Goal: Transaction & Acquisition: Purchase product/service

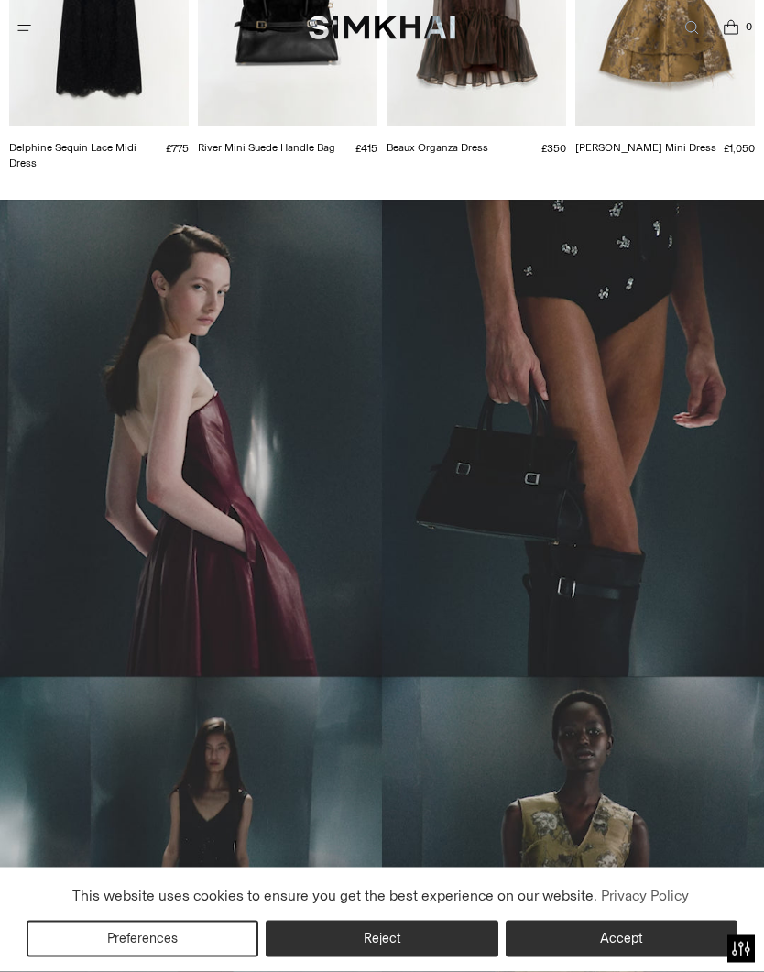
scroll to position [622, 0]
click at [385, 957] on button "Reject" at bounding box center [382, 939] width 232 height 37
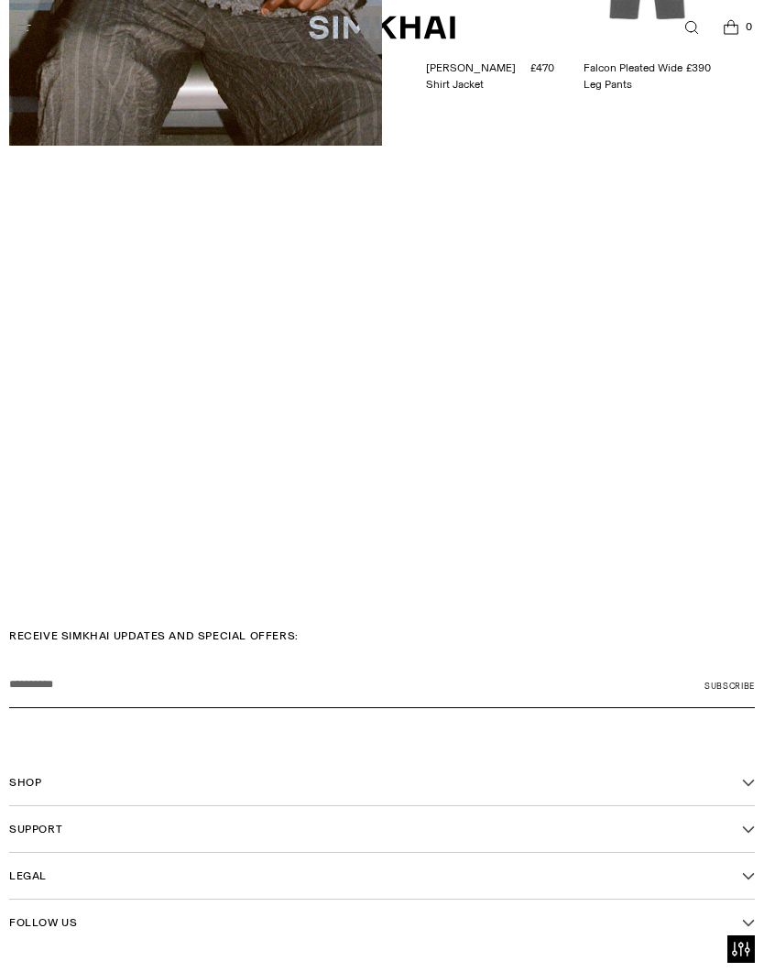
scroll to position [3492, 0]
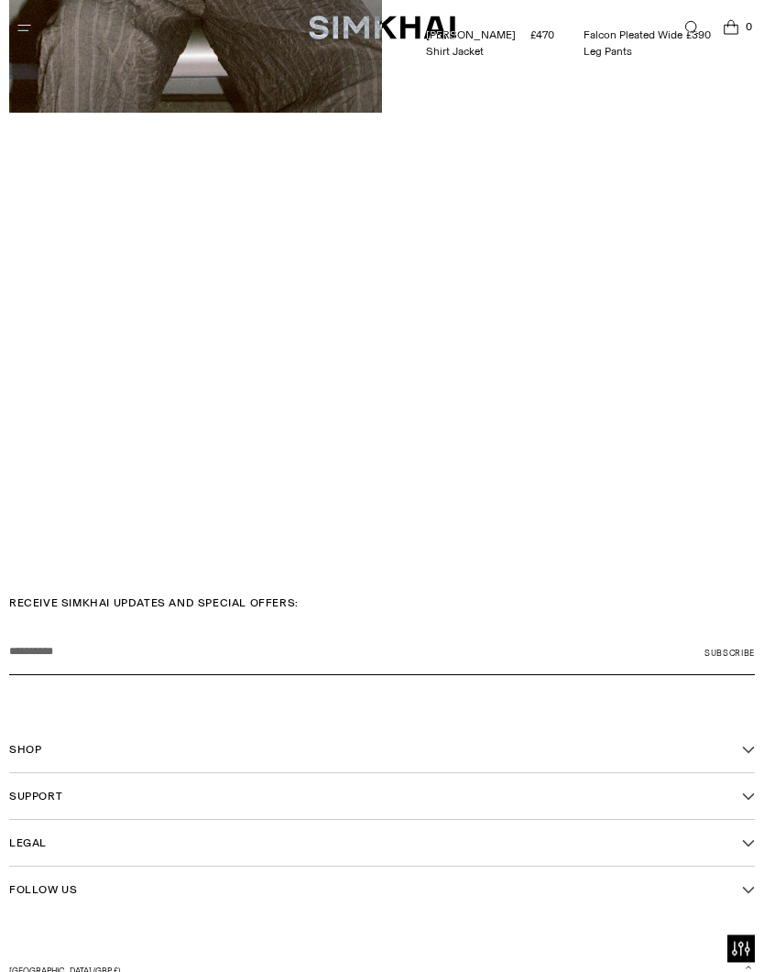
click at [36, 747] on span "Shop" at bounding box center [25, 750] width 32 height 16
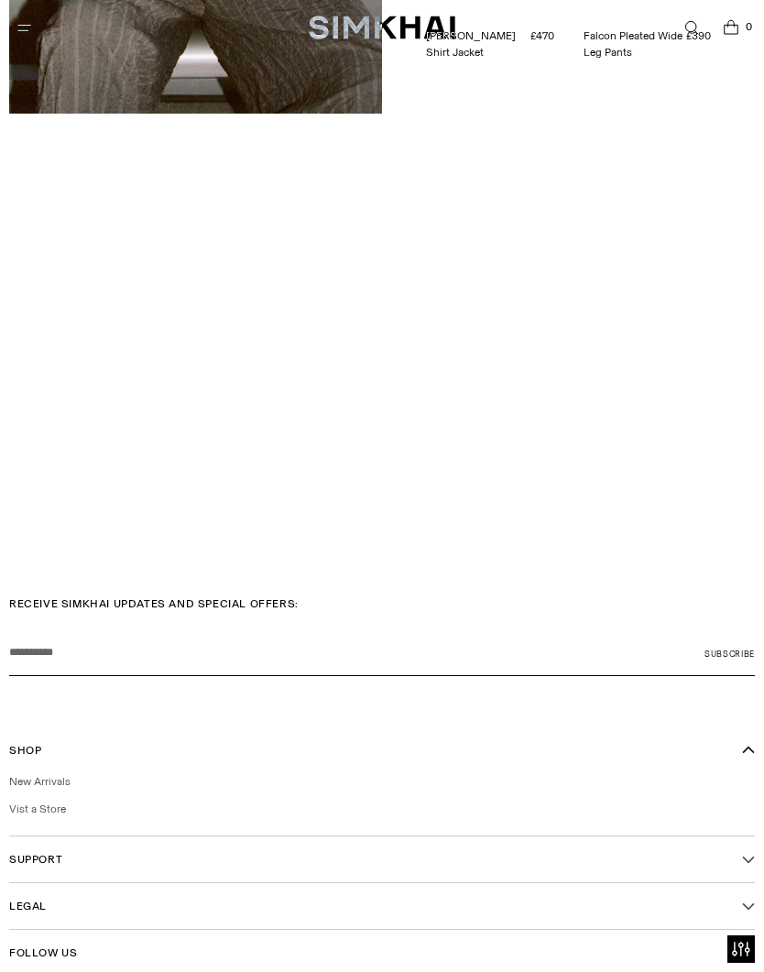
click at [39, 781] on link "New Arrivals" at bounding box center [39, 781] width 61 height 13
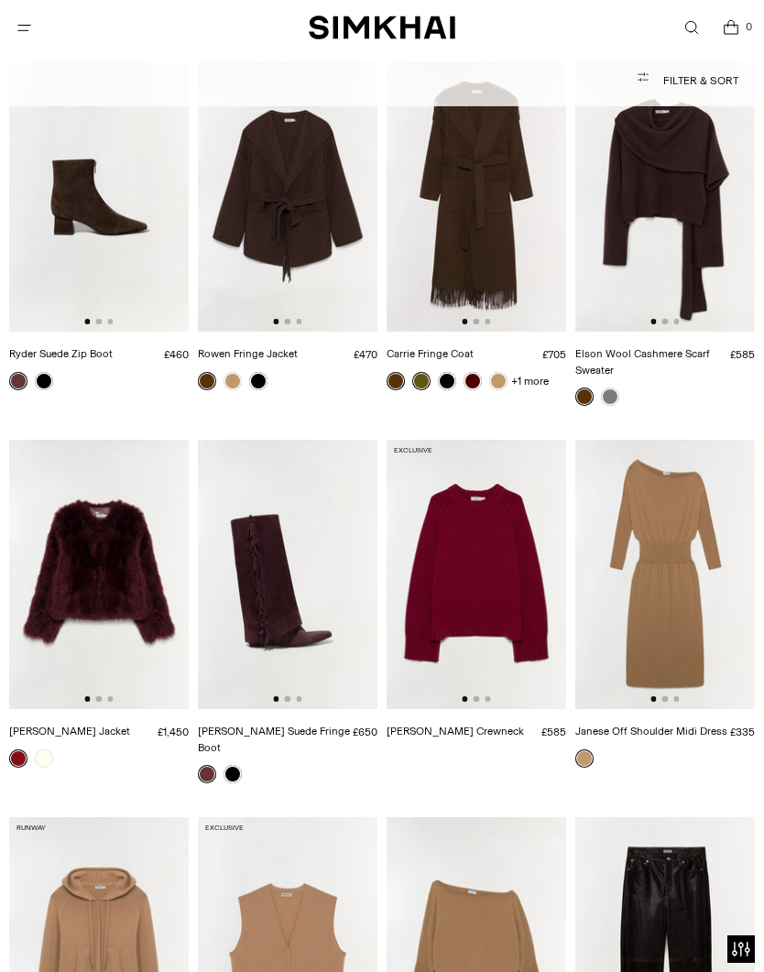
scroll to position [11633, 0]
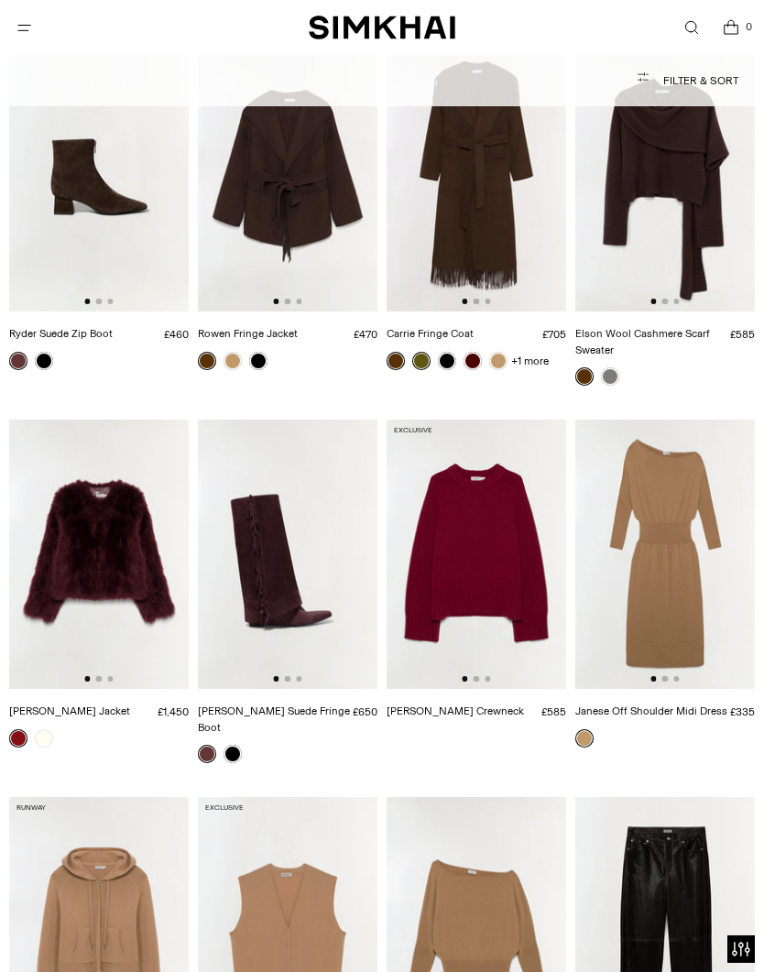
click at [679, 420] on img at bounding box center [665, 554] width 180 height 269
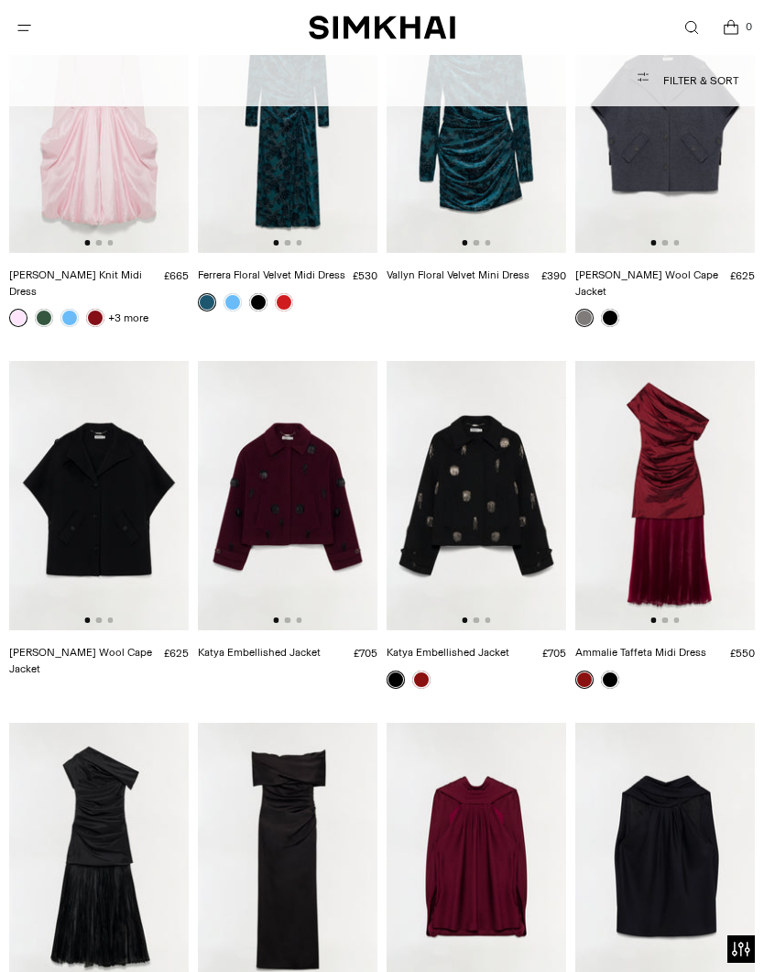
scroll to position [30161, 0]
